Goal: Information Seeking & Learning: Understand process/instructions

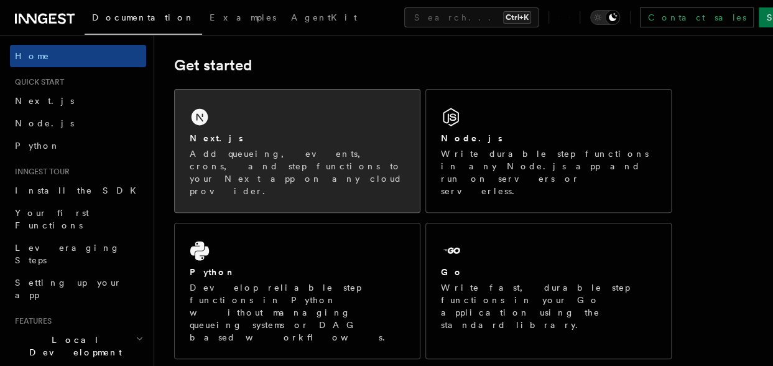
scroll to position [170, 0]
click at [296, 121] on div "Next.js Add queueing, events, crons, and step functions to your Next app on any…" at bounding box center [297, 150] width 245 height 123
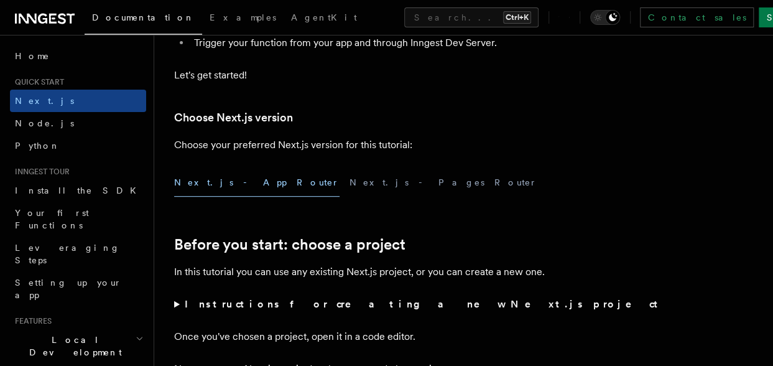
scroll to position [239, 0]
click at [201, 187] on button "Next.js - App Router" at bounding box center [256, 183] width 165 height 28
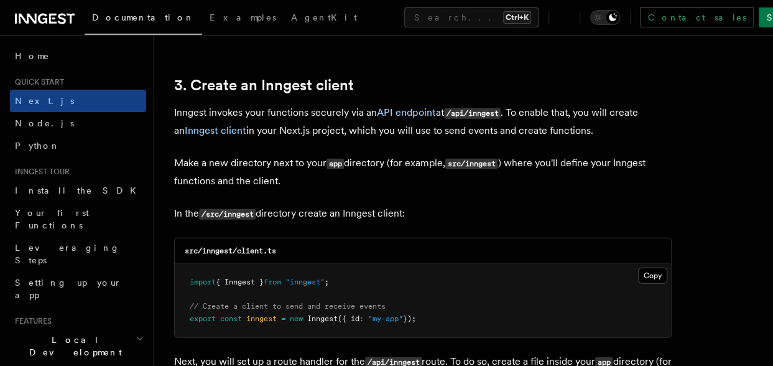
scroll to position [1442, 0]
click at [452, 111] on code "/api/inngest" at bounding box center [472, 114] width 57 height 11
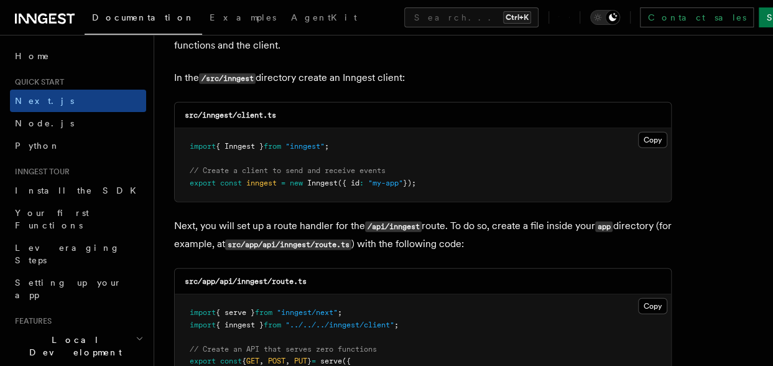
scroll to position [1582, 0]
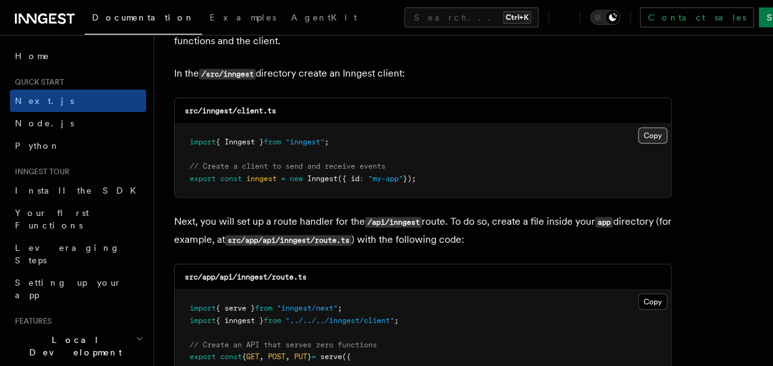
click at [648, 131] on button "Copy Copied" at bounding box center [652, 135] width 29 height 16
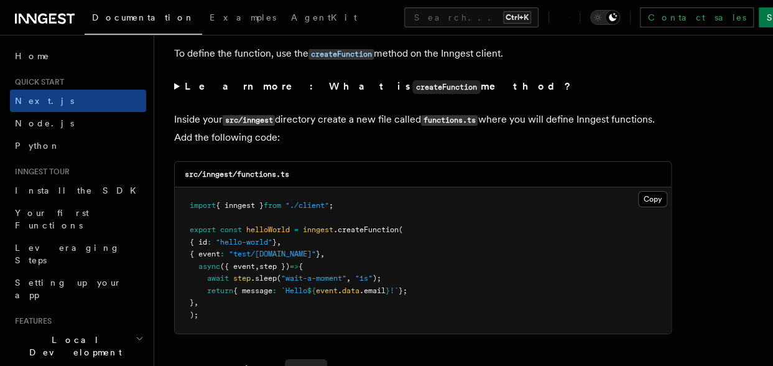
scroll to position [2147, 0]
